Goal: Book appointment/travel/reservation

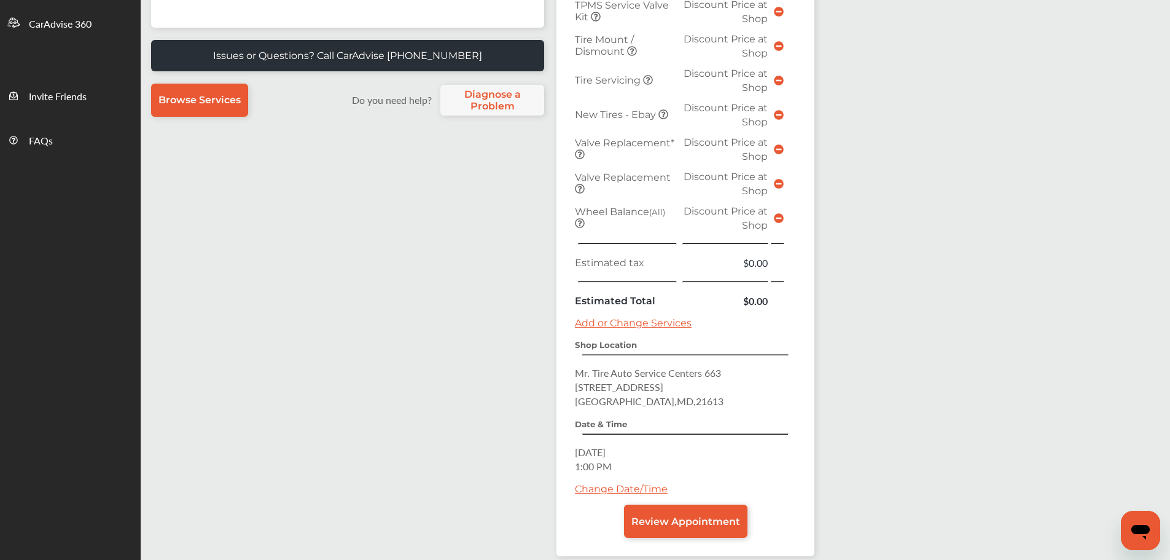
scroll to position [369, 0]
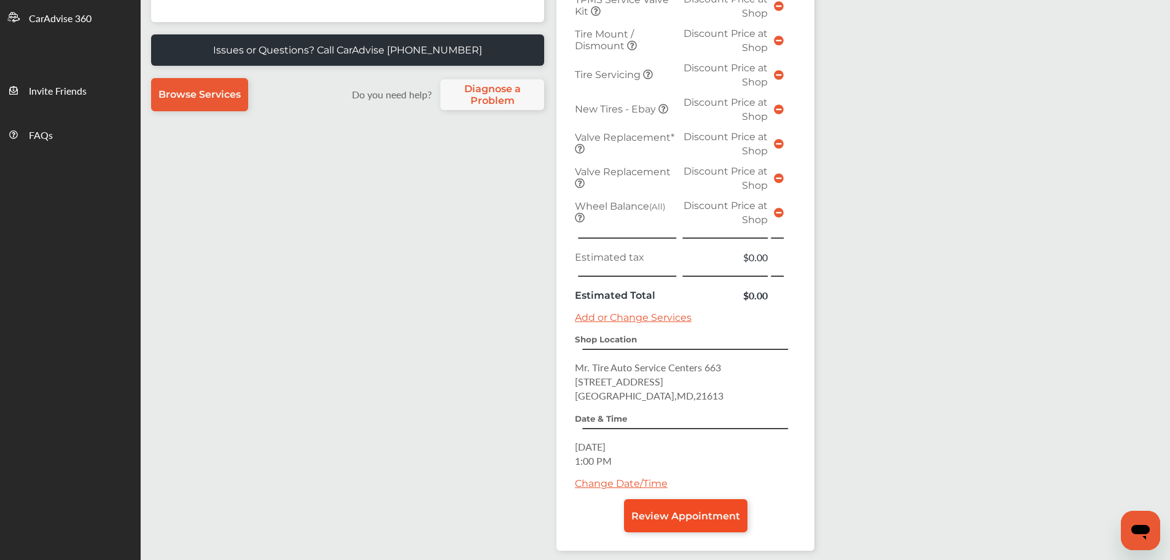
click at [677, 514] on span "Review Appointment" at bounding box center [686, 516] width 109 height 12
click at [679, 510] on span "Review Appointment" at bounding box center [686, 516] width 109 height 12
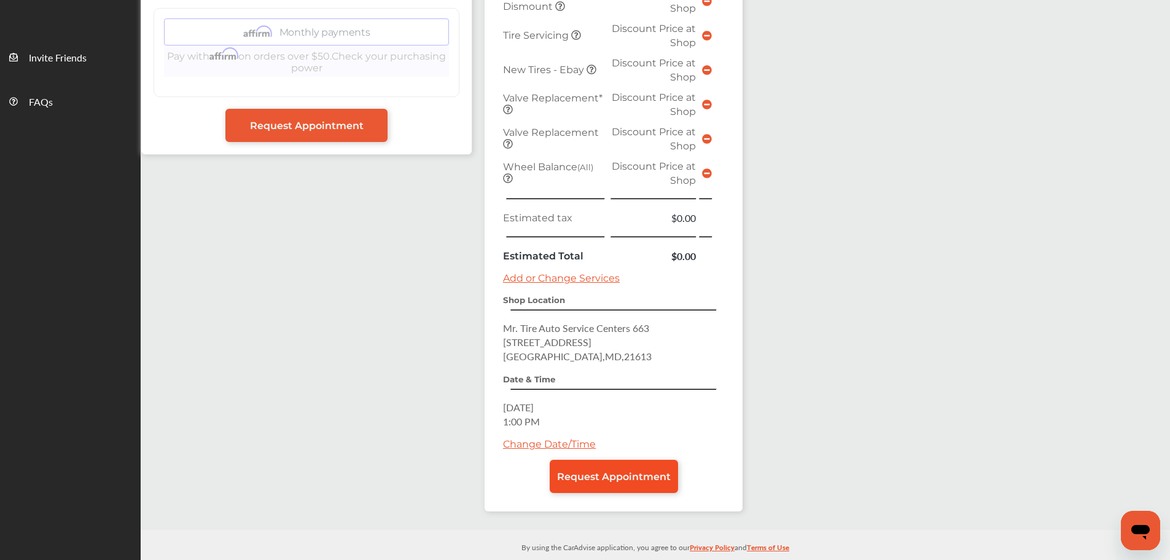
scroll to position [417, 0]
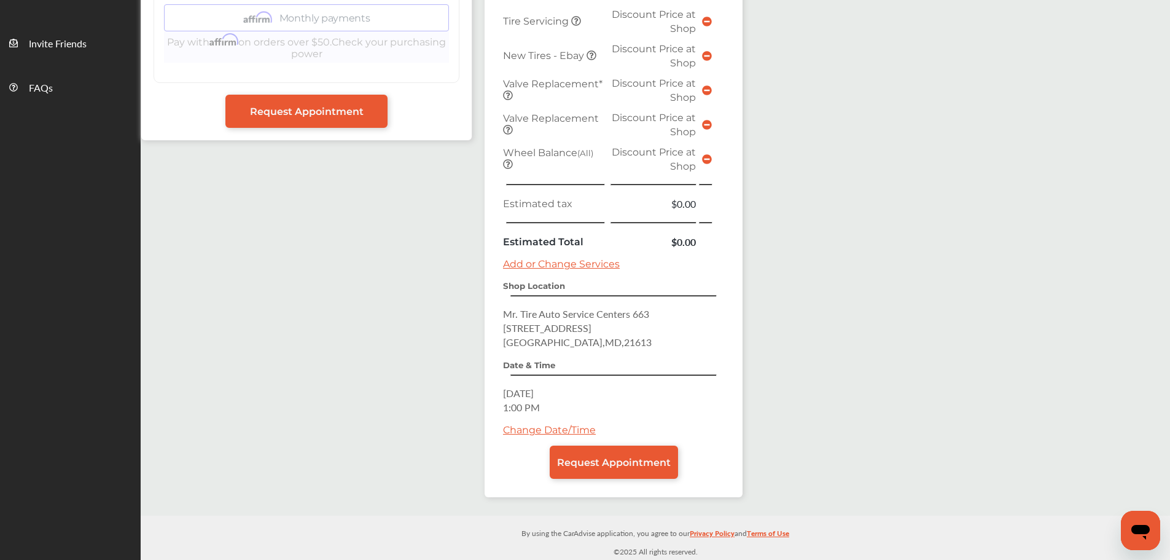
click at [682, 485] on div "Summary Add to Calendar Scheduled Services Tire Install / Swap Tires Discount P…" at bounding box center [614, 159] width 258 height 675
click at [616, 458] on span "Request Appointment" at bounding box center [614, 462] width 114 height 12
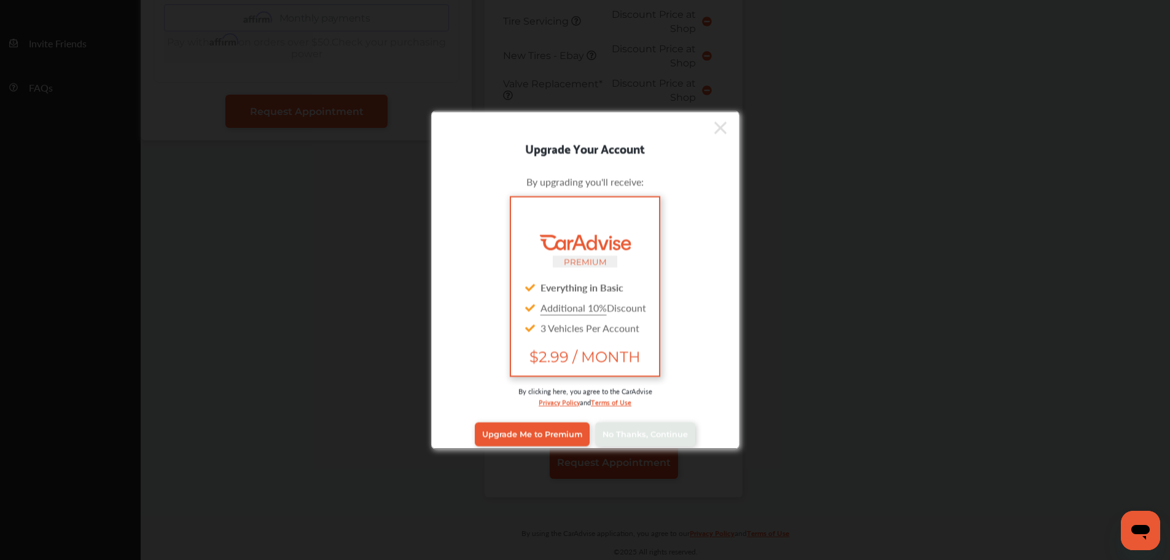
scroll to position [416, 0]
click at [620, 429] on span "No Thanks, Continue" at bounding box center [645, 433] width 85 height 9
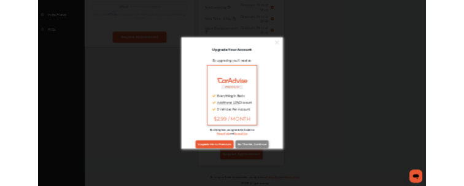
scroll to position [0, 0]
